Goal: Transaction & Acquisition: Purchase product/service

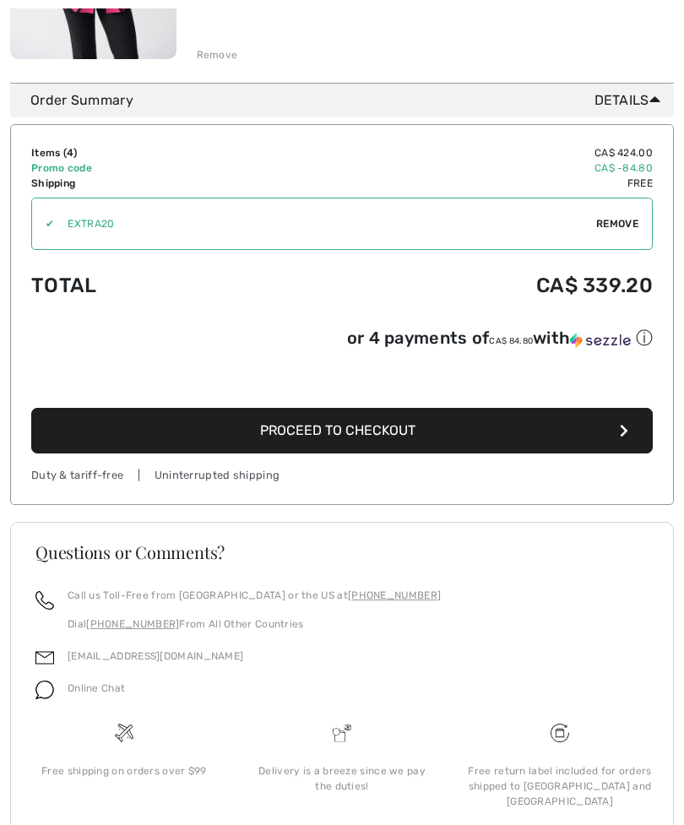
scroll to position [1258, 0]
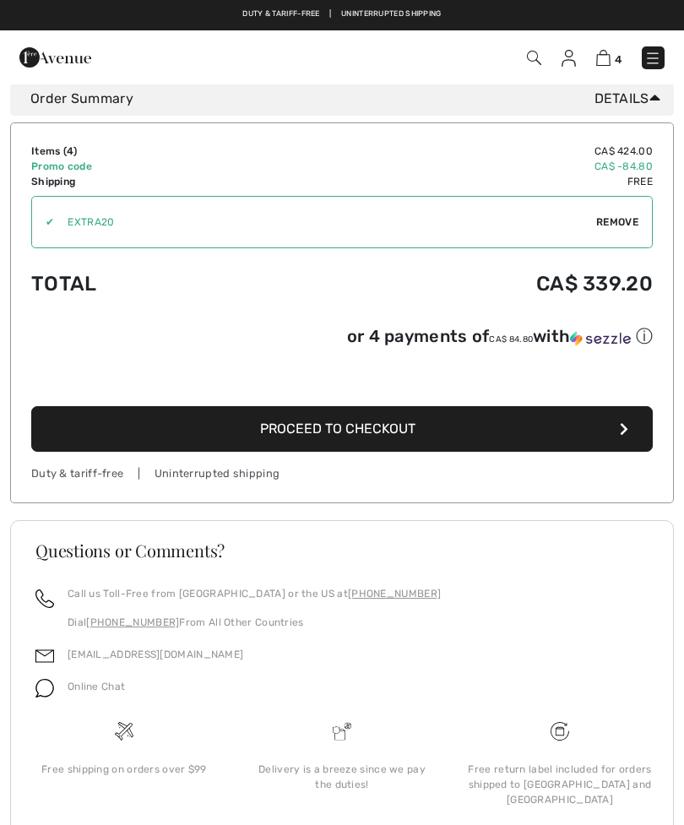
click at [363, 437] on span "Proceed to Checkout" at bounding box center [337, 429] width 155 height 16
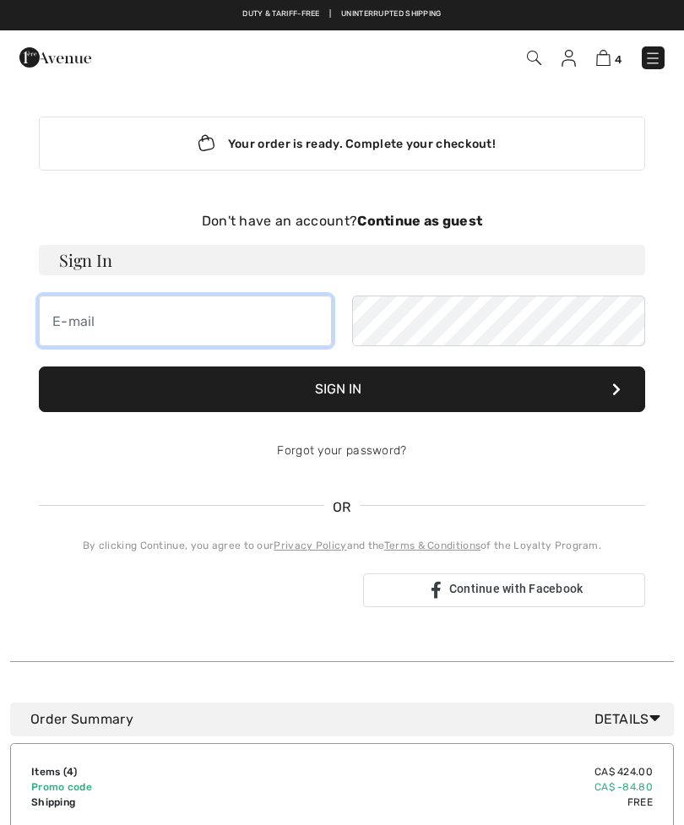
click at [107, 328] on input "email" at bounding box center [185, 321] width 293 height 51
type input "ghooper@live.ca"
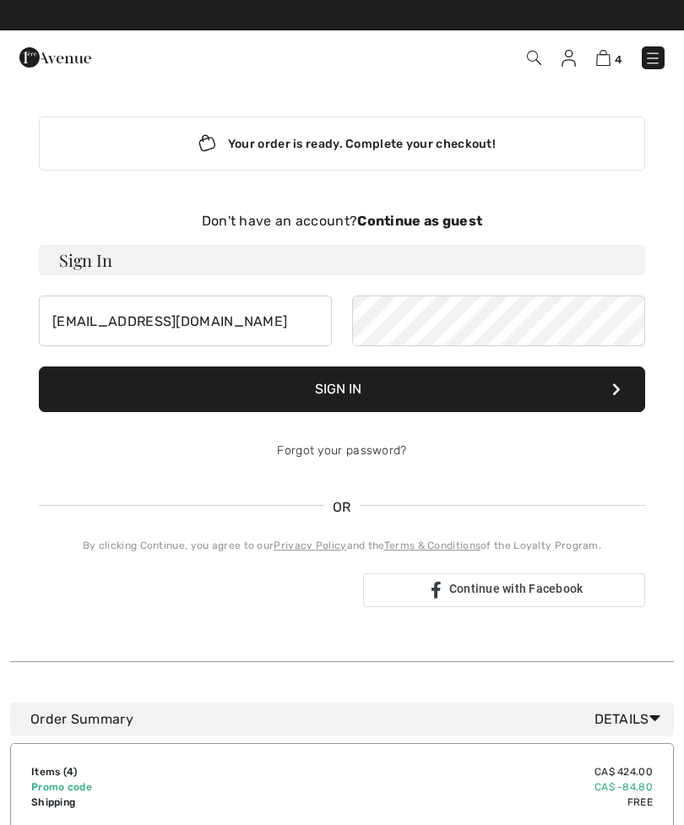
click at [342, 397] on button "Sign In" at bounding box center [342, 389] width 606 height 46
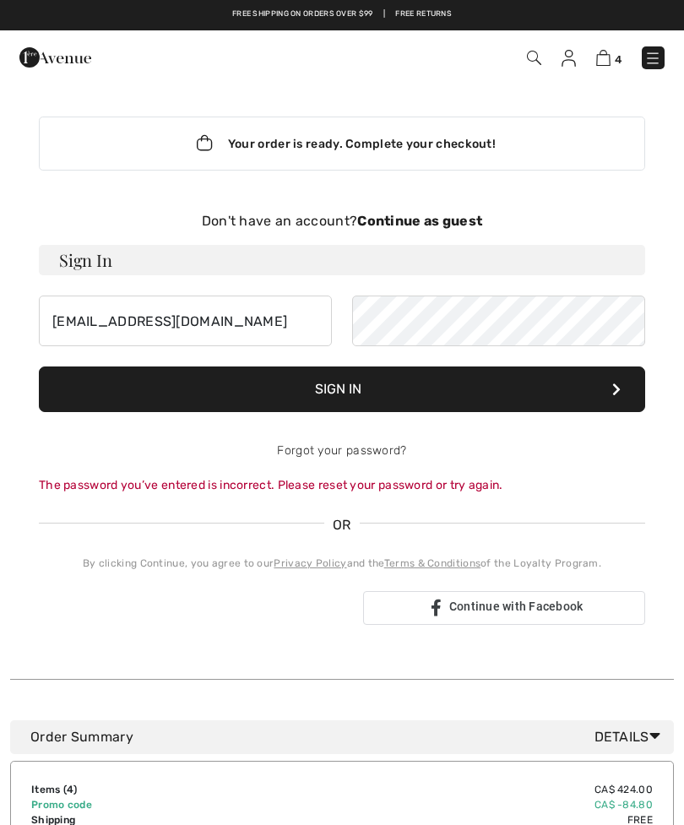
click at [343, 449] on link "Forgot your password?" at bounding box center [341, 450] width 129 height 14
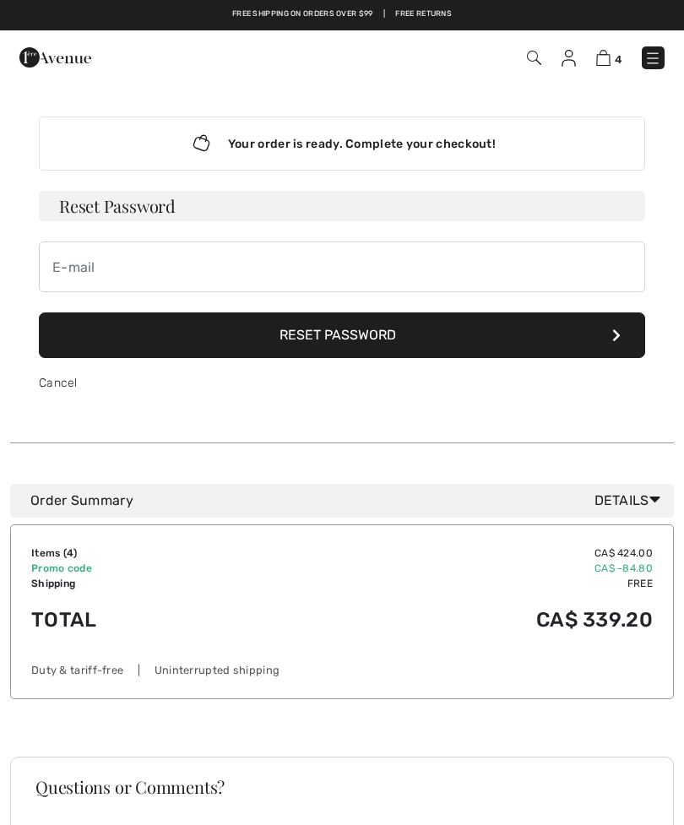
click at [333, 337] on button "Reset Password" at bounding box center [342, 335] width 606 height 46
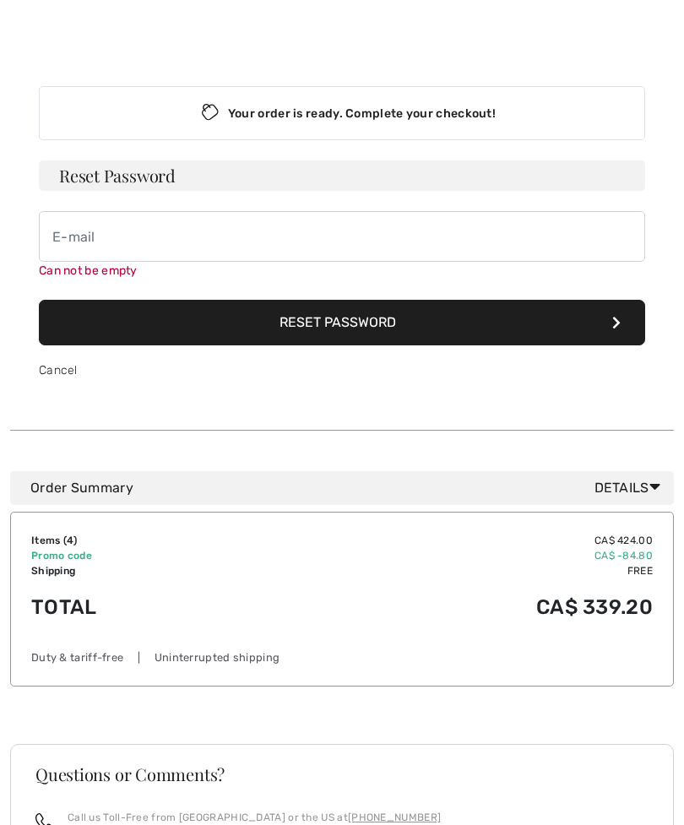
scroll to position [120, 0]
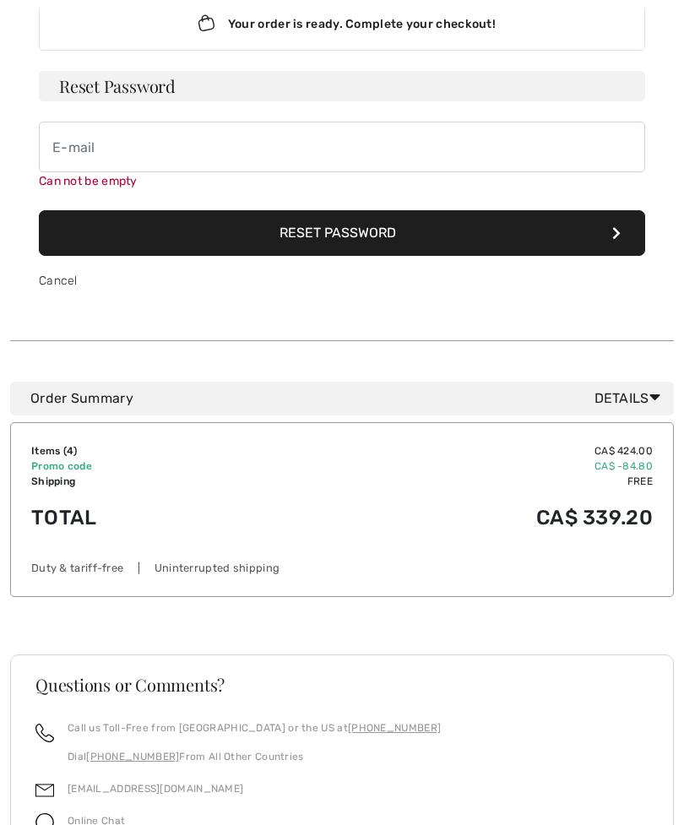
click at [316, 241] on button "Reset Password" at bounding box center [342, 233] width 606 height 46
click at [353, 240] on button "Reset Password" at bounding box center [342, 233] width 606 height 46
click at [624, 234] on button "Reset Password" at bounding box center [342, 233] width 606 height 46
click at [336, 237] on button "Reset Password" at bounding box center [342, 233] width 606 height 46
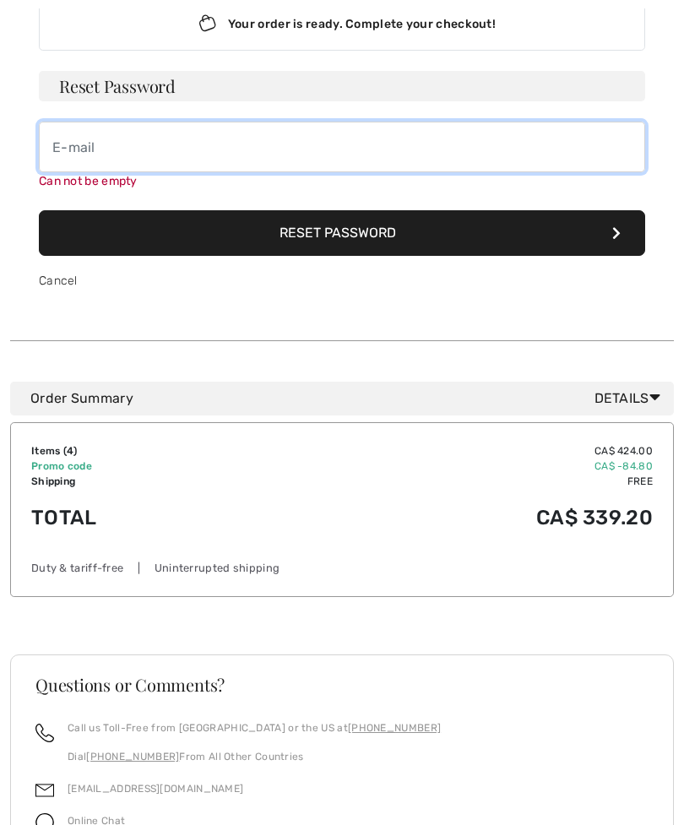
click at [84, 153] on input "email" at bounding box center [342, 147] width 606 height 51
type input "[EMAIL_ADDRESS][DOMAIN_NAME]"
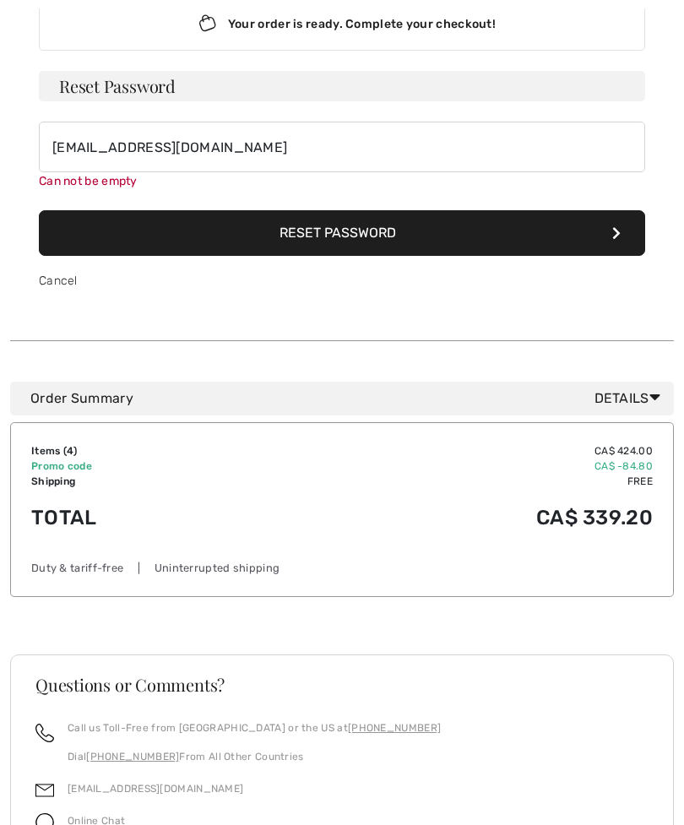
click at [337, 239] on form "Reset Password ghooper@live.ca Can not be empty Reset Password Cancel" at bounding box center [342, 189] width 606 height 236
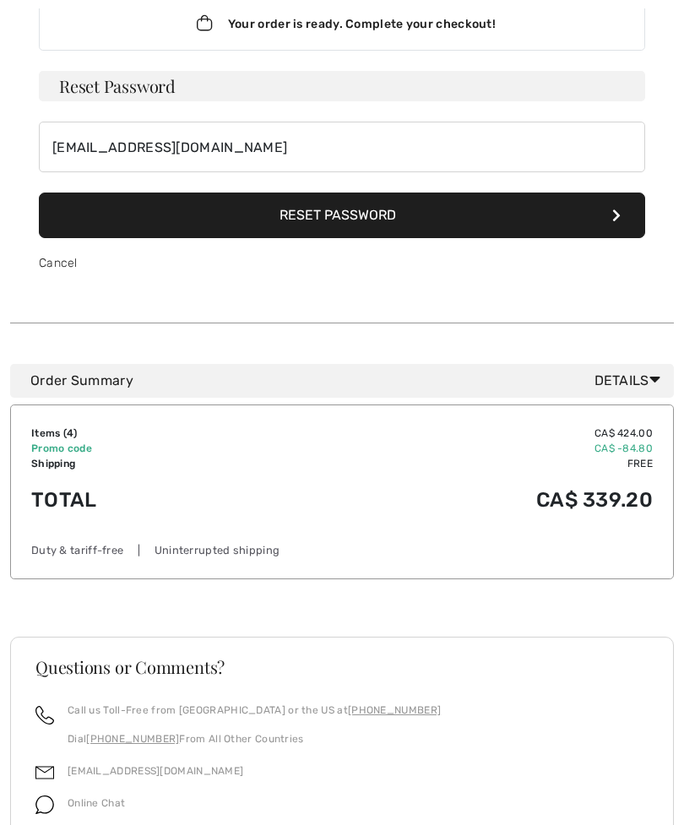
click at [320, 219] on button "Reset Password" at bounding box center [342, 216] width 606 height 46
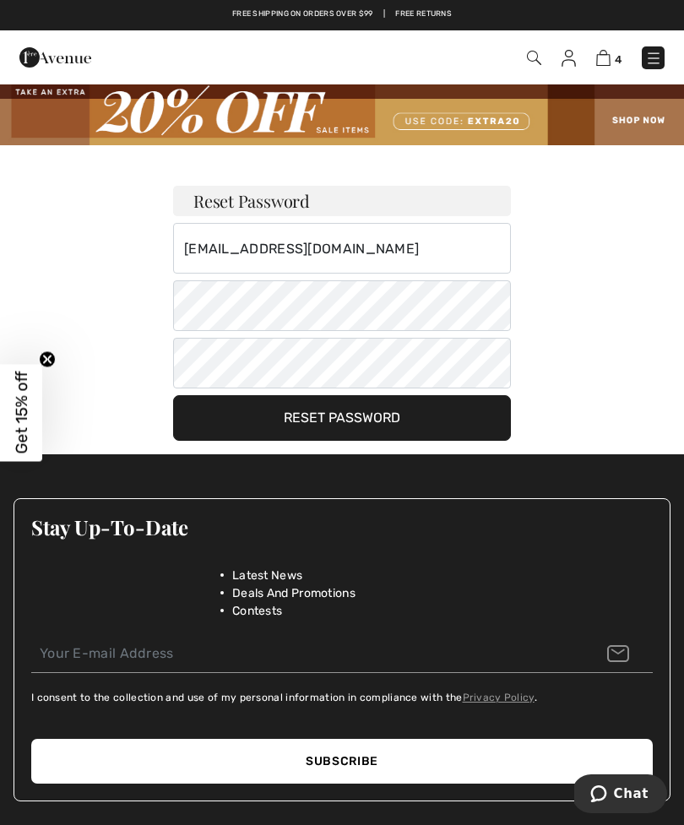
click at [340, 431] on button "Reset Password" at bounding box center [342, 418] width 338 height 46
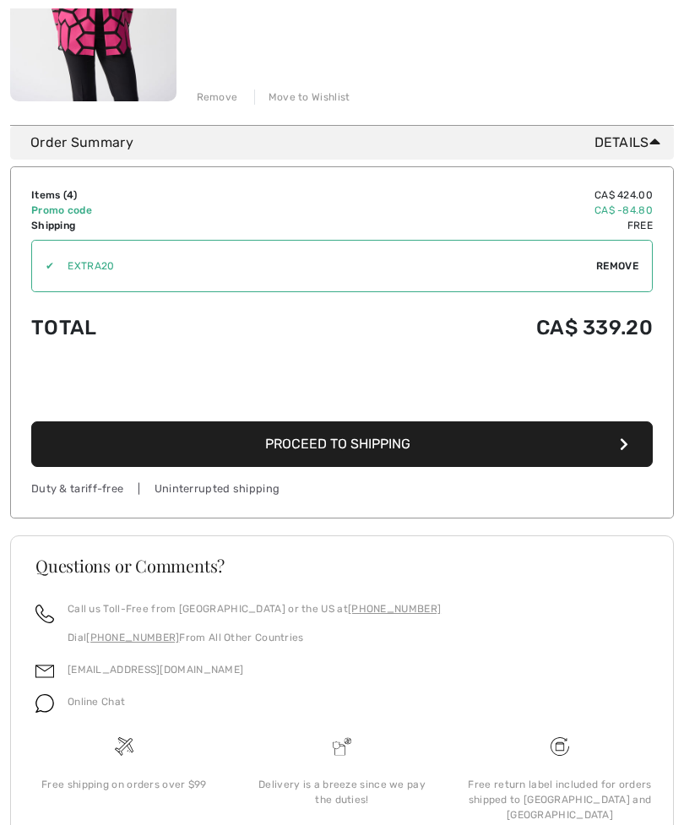
scroll to position [1226, 0]
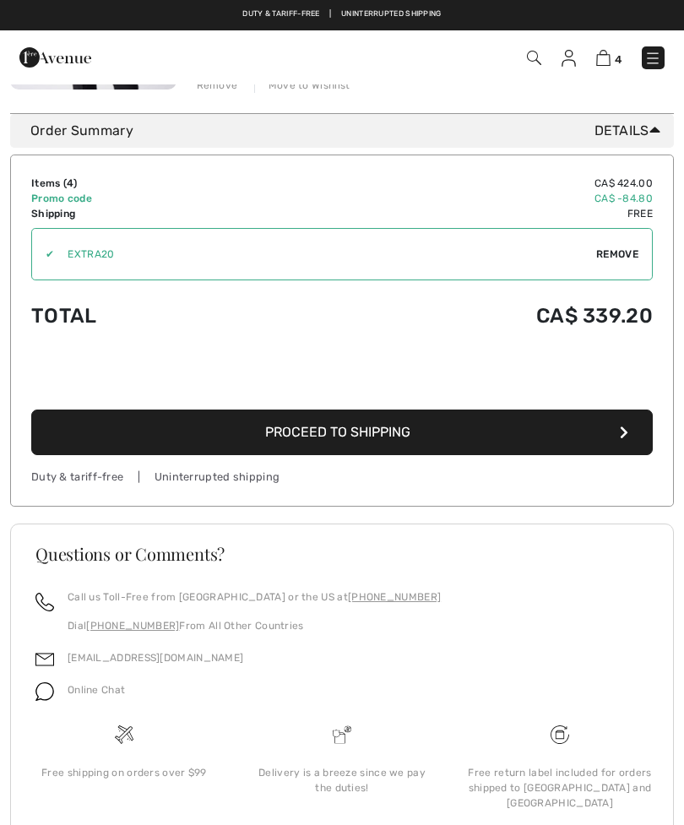
click at [342, 436] on span "Proceed to Shipping" at bounding box center [337, 432] width 145 height 16
click at [326, 424] on span "Proceed to Shipping" at bounding box center [337, 432] width 145 height 16
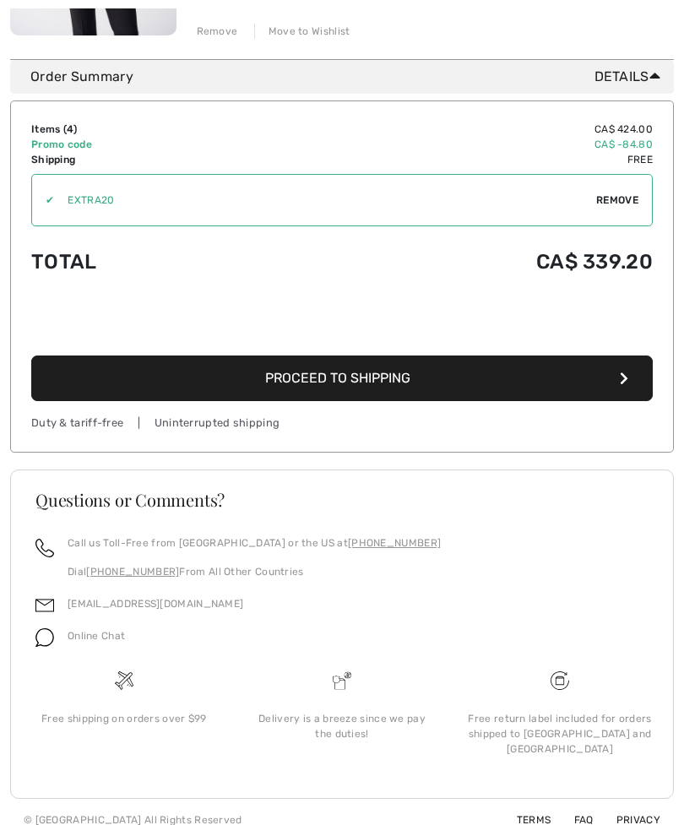
click at [350, 376] on span "Proceed to Shipping" at bounding box center [337, 378] width 145 height 16
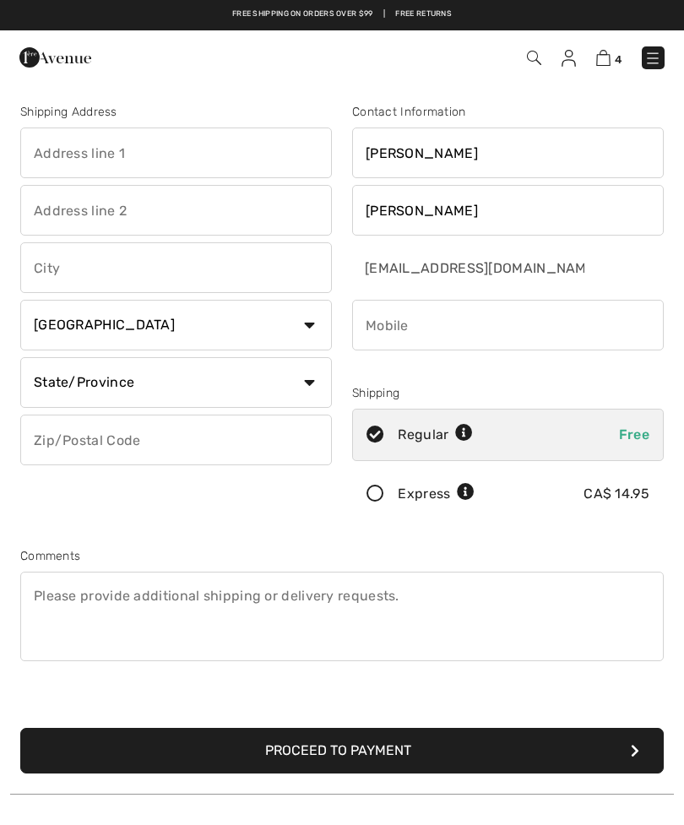
click at [92, 162] on input "text" at bounding box center [176, 153] width 312 height 51
type input "19 Heritage hill drive"
click at [88, 271] on input "text" at bounding box center [176, 267] width 312 height 51
type input "Markham"
click at [153, 383] on select "State/Province Alberta British Columbia Manitoba New Brunswick Newfoundland and…" at bounding box center [176, 382] width 312 height 51
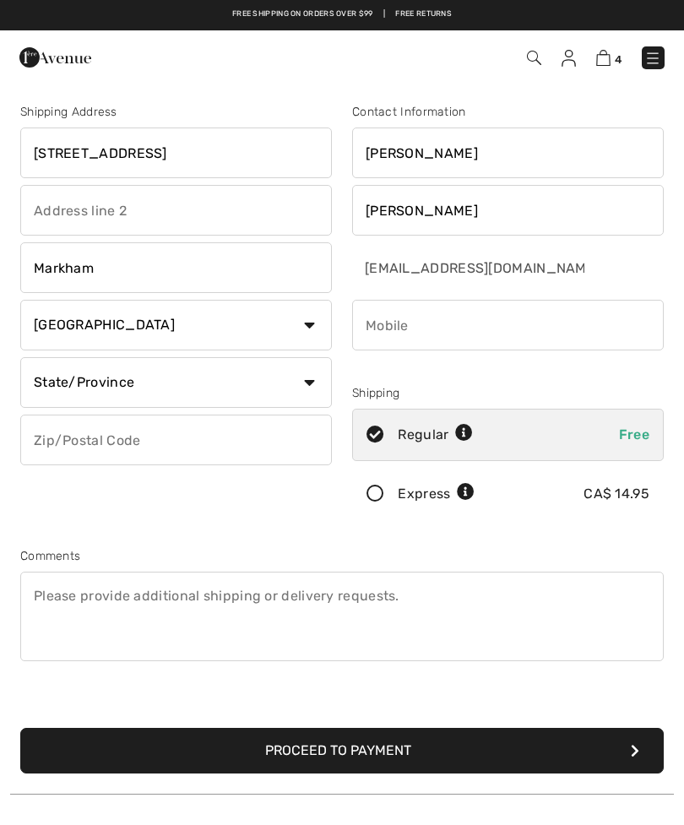
select select "ON"
click at [136, 444] on input "text" at bounding box center [176, 440] width 312 height 51
type input "L6"
type input "L6C1Y8"
click at [386, 331] on input "phone" at bounding box center [508, 325] width 312 height 51
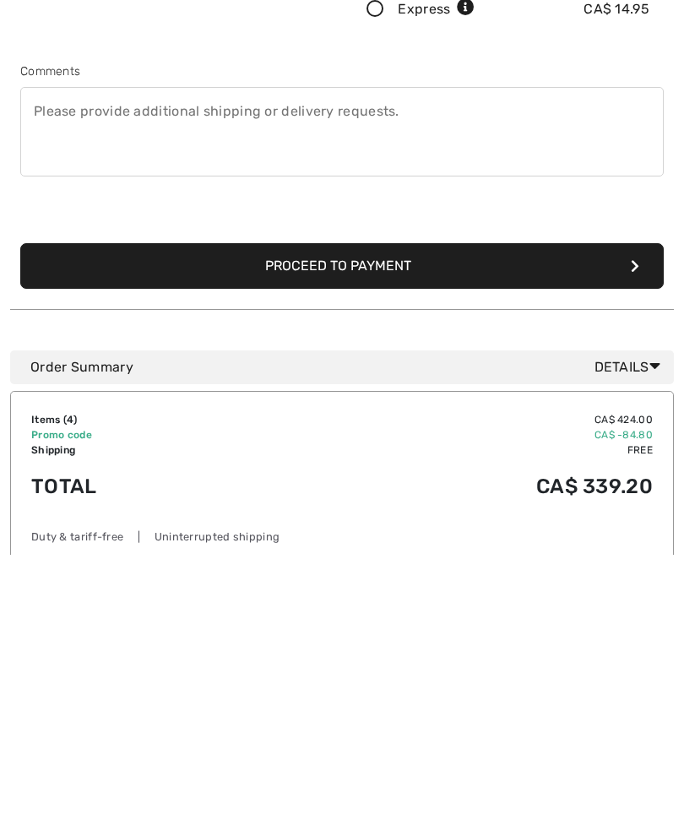
scroll to position [218, 0]
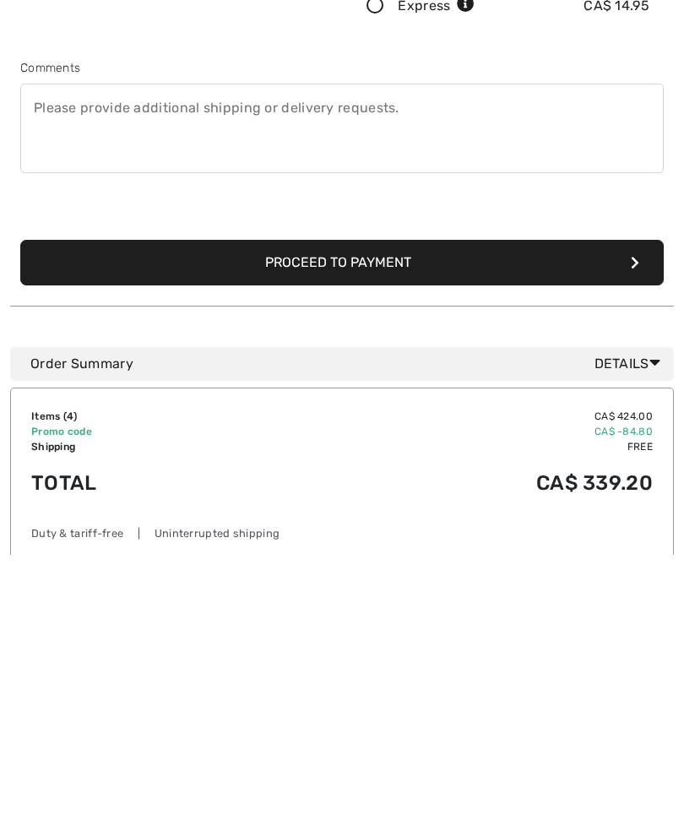
type input "4164522566"
click at [333, 510] on button "Proceed to Payment" at bounding box center [341, 533] width 643 height 46
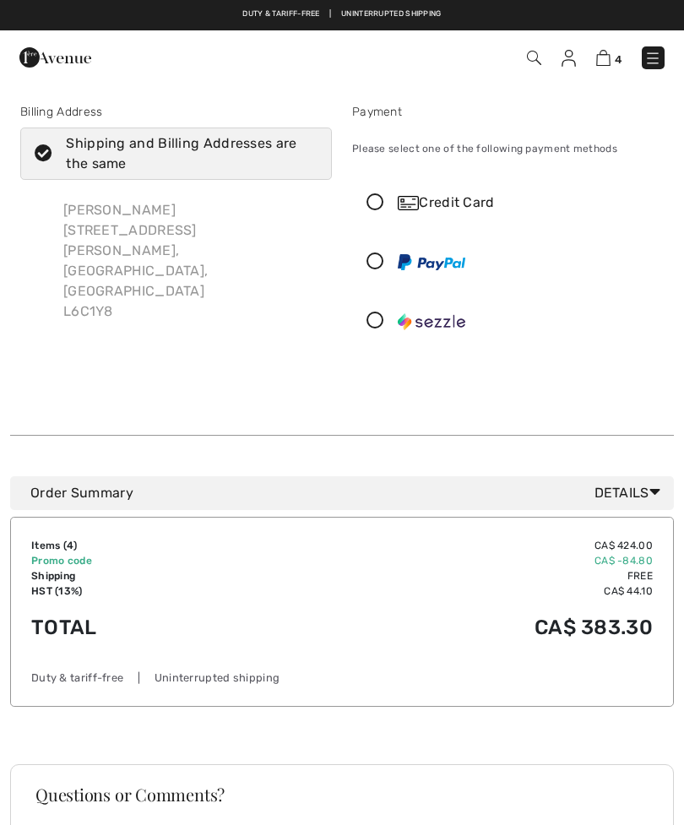
click at [374, 203] on icon at bounding box center [375, 203] width 45 height 18
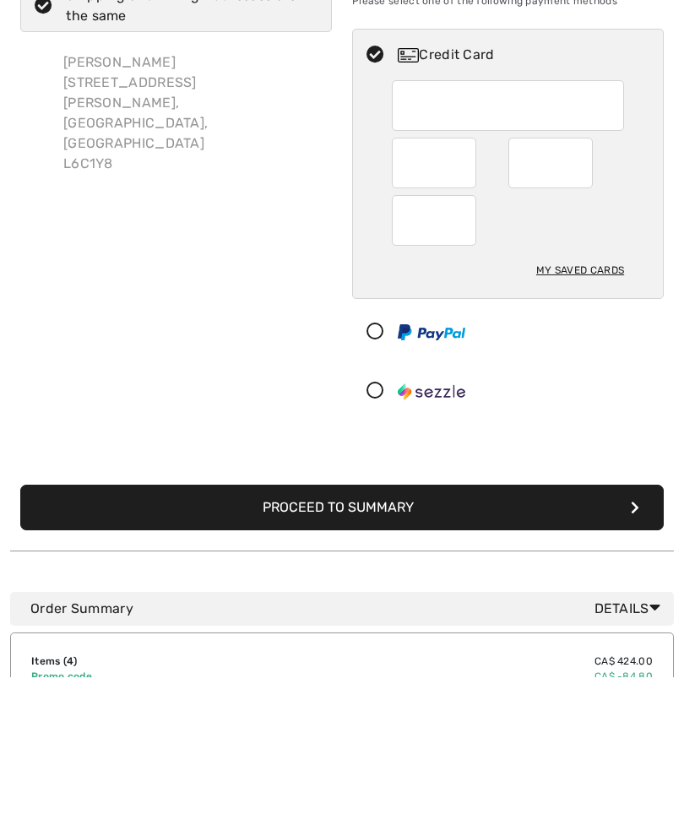
click at [340, 632] on button "Proceed to Summary" at bounding box center [341, 655] width 643 height 46
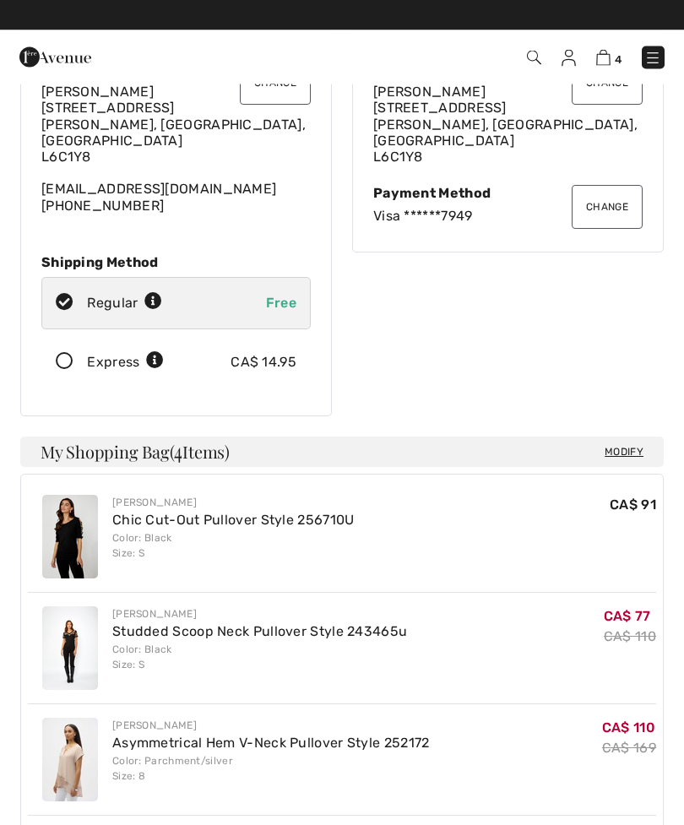
scroll to position [94, 0]
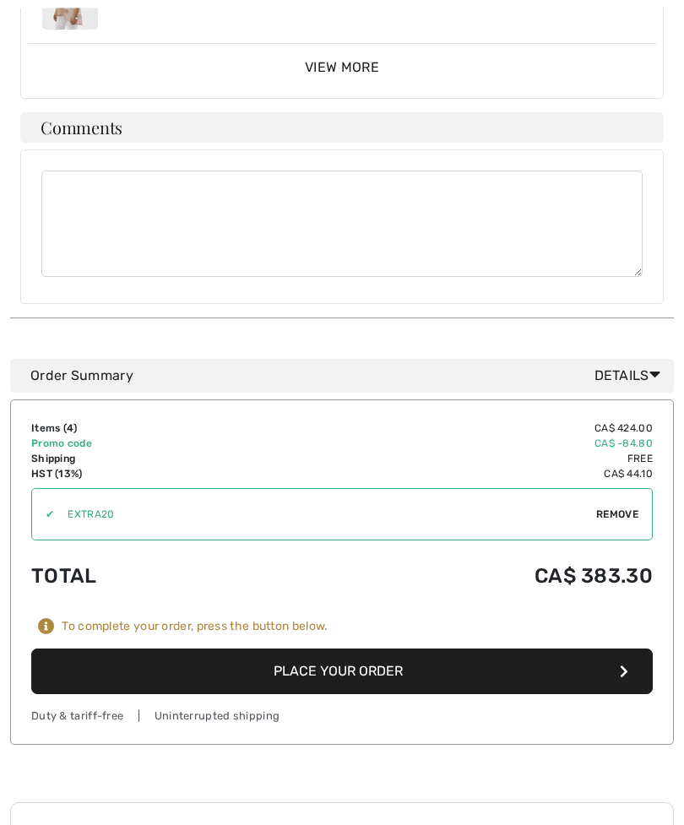
click at [342, 656] on button "Place Your Order" at bounding box center [341, 672] width 621 height 46
